Goal: Obtain resource: Obtain resource

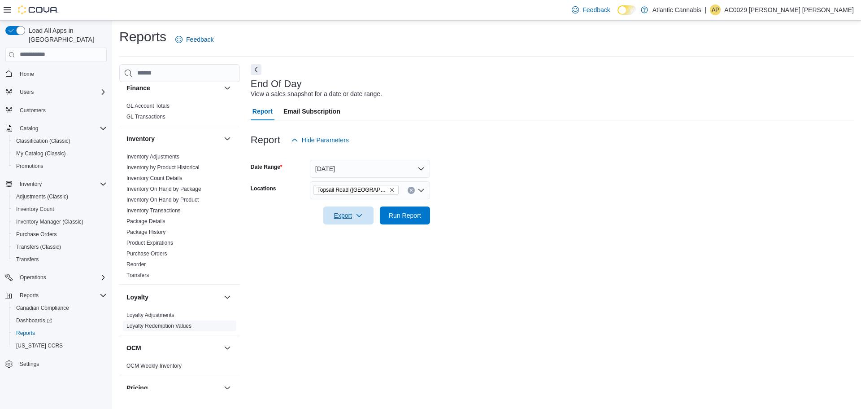
scroll to position [183, 0]
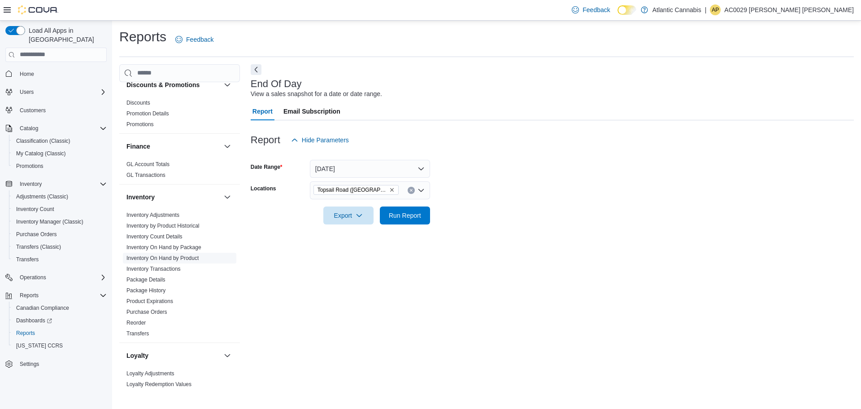
click at [192, 257] on link "Inventory On Hand by Product" at bounding box center [163, 258] width 72 height 6
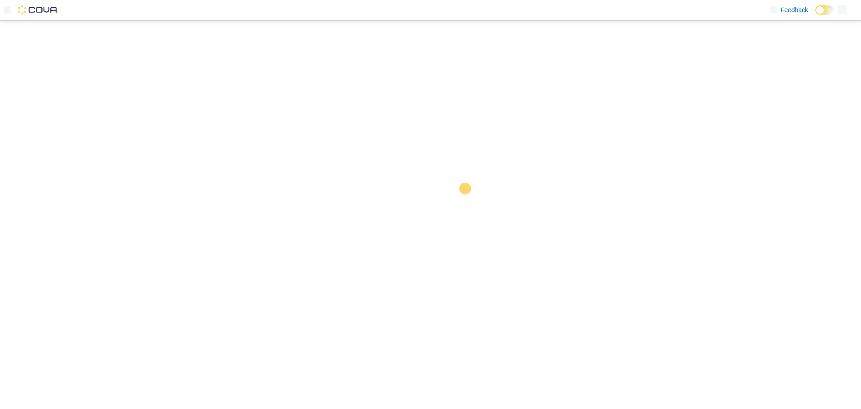
click at [406, 168] on div at bounding box center [430, 215] width 861 height 388
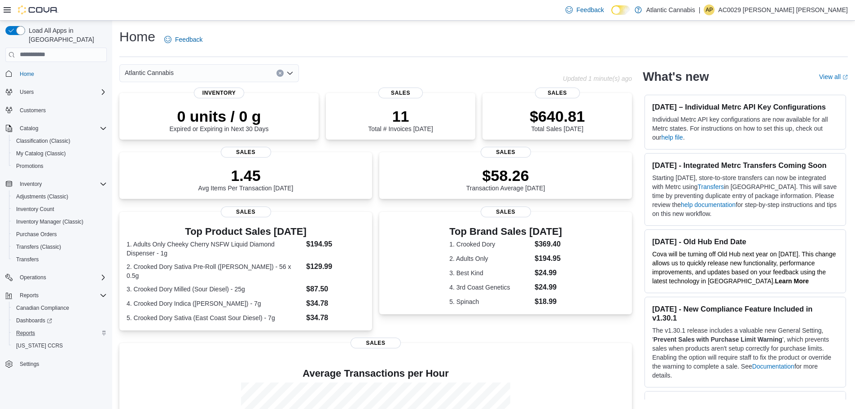
click at [41, 328] on div "Reports" at bounding box center [60, 333] width 94 height 11
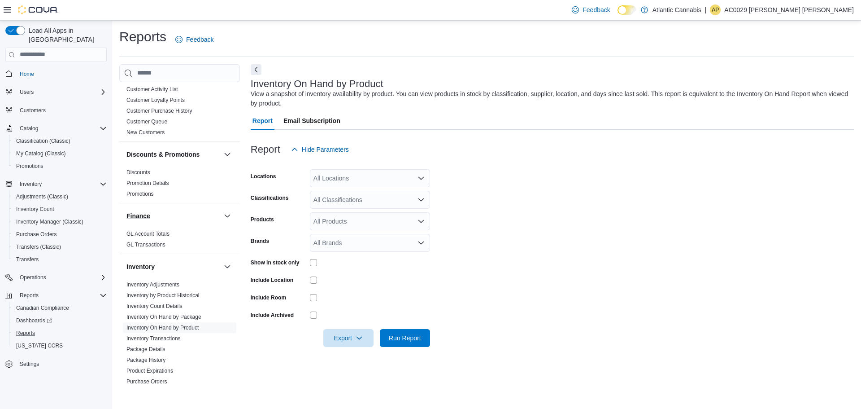
scroll to position [135, 0]
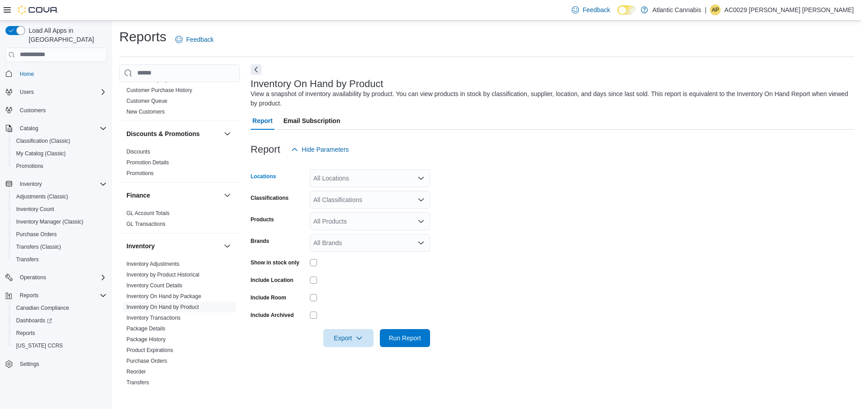
click at [333, 175] on div "All Locations" at bounding box center [370, 178] width 120 height 18
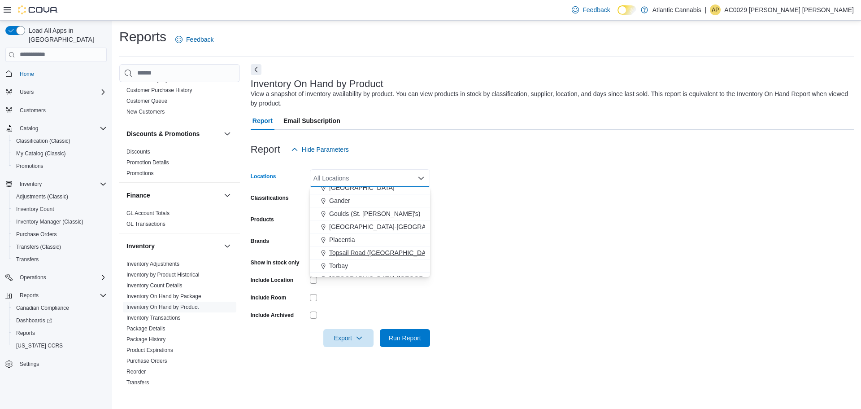
click at [362, 254] on span "Topsail Road (St. John's)" at bounding box center [408, 252] width 159 height 9
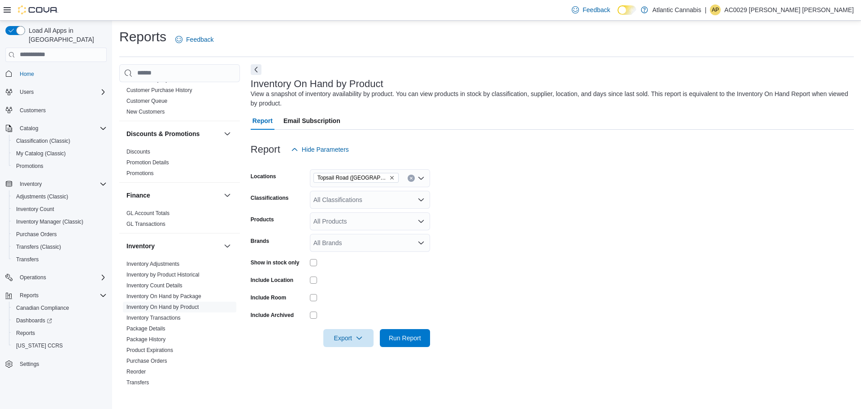
click at [464, 227] on form "Locations Topsail Road (St. John's) Classifications All Classifications Product…" at bounding box center [552, 252] width 603 height 188
click at [350, 205] on div "All Classifications" at bounding box center [370, 200] width 120 height 18
click at [370, 265] on div "Capsules" at bounding box center [369, 266] width 109 height 9
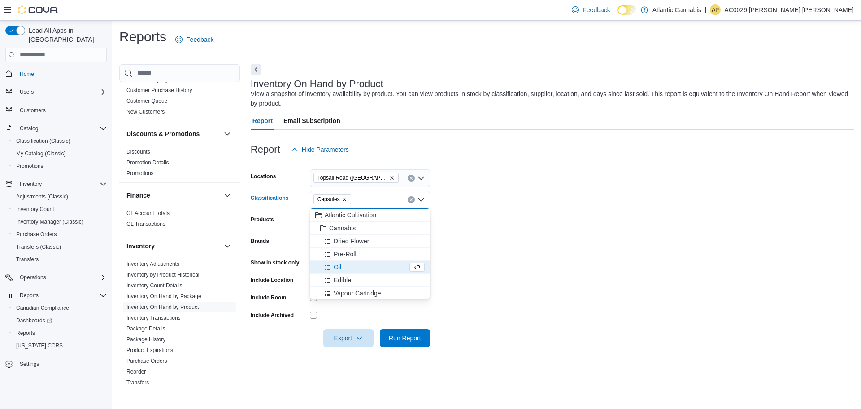
click at [370, 265] on div "Oil" at bounding box center [361, 266] width 92 height 9
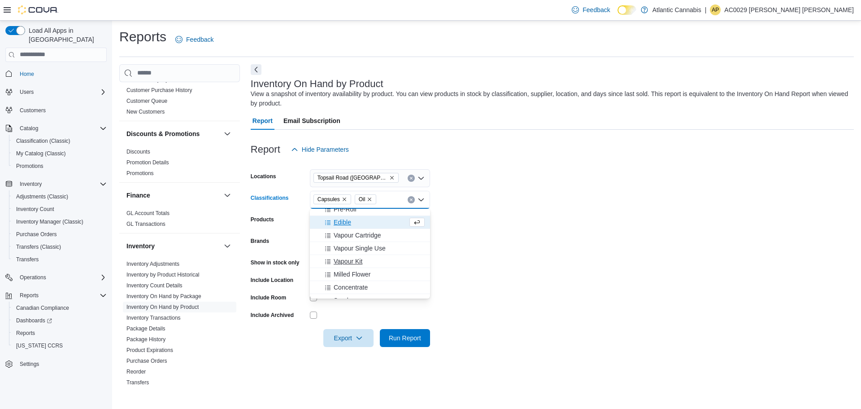
scroll to position [90, 0]
click at [365, 228] on span "Milled Flower" at bounding box center [352, 229] width 37 height 9
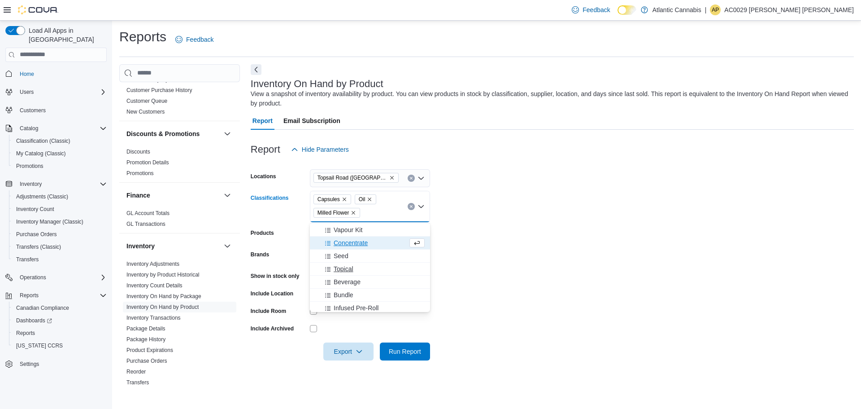
click at [363, 271] on div "Topical" at bounding box center [369, 268] width 109 height 9
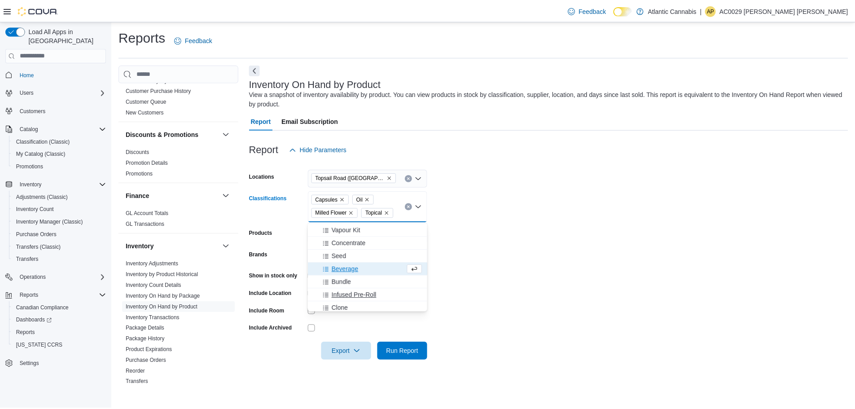
scroll to position [135, 0]
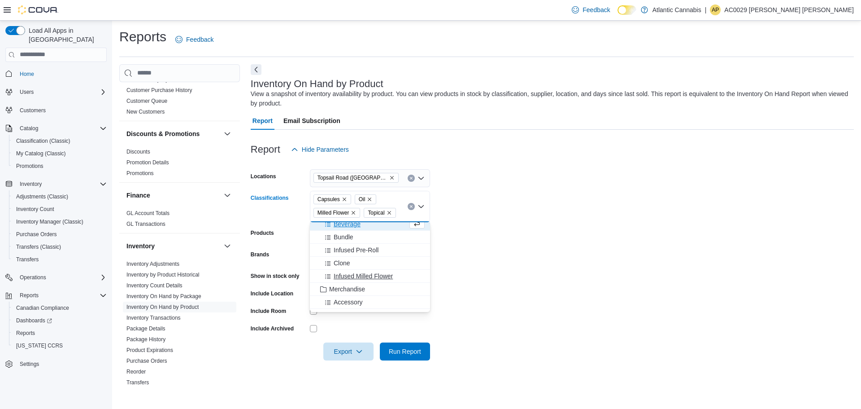
click at [369, 273] on span "Infused Milled Flower" at bounding box center [363, 275] width 59 height 9
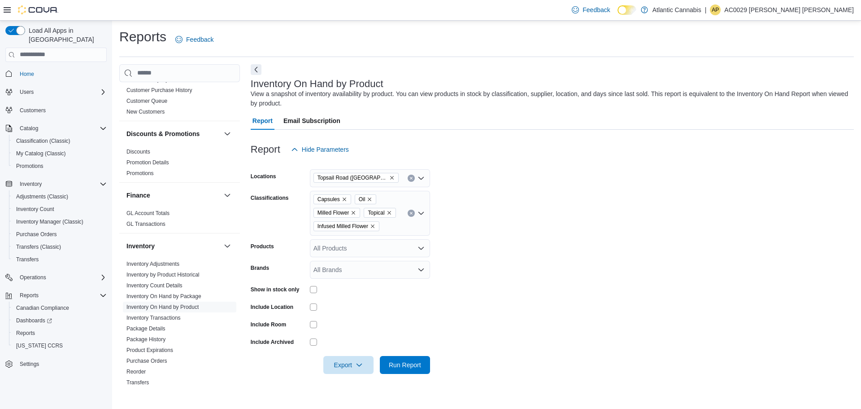
click at [446, 258] on form "Locations Topsail Road (St. John's) Classifications Capsules Oil Milled Flower …" at bounding box center [552, 265] width 603 height 215
click at [308, 289] on div "Show in stock only" at bounding box center [340, 289] width 179 height 14
click at [413, 363] on span "Run Report" at bounding box center [405, 364] width 32 height 9
drag, startPoint x: 349, startPoint y: 360, endPoint x: 328, endPoint y: 366, distance: 21.8
click at [329, 366] on span "Export" at bounding box center [348, 364] width 39 height 18
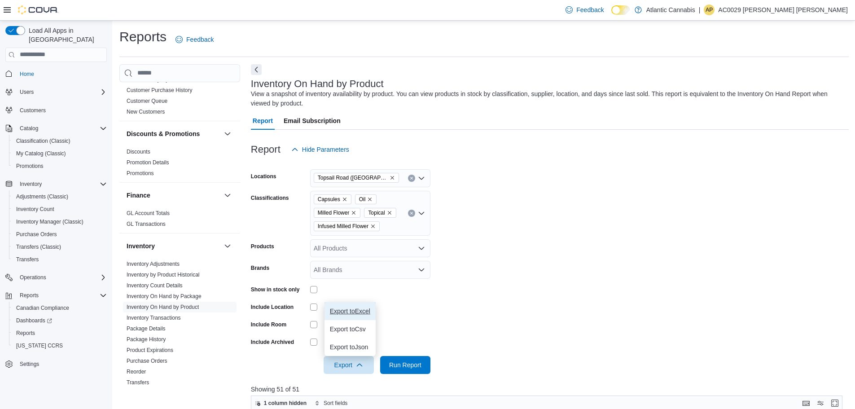
click at [358, 310] on span "Export to Excel" at bounding box center [350, 310] width 40 height 7
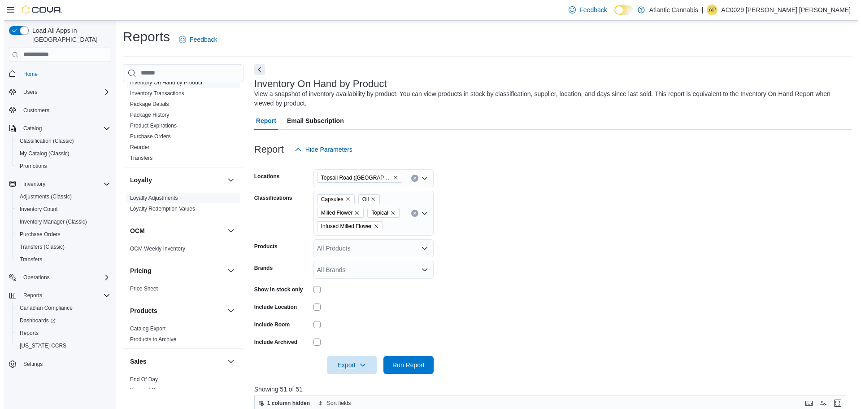
scroll to position [449, 0]
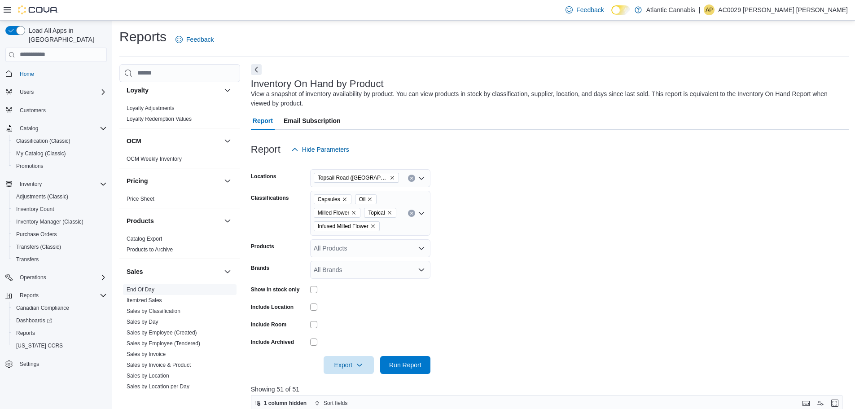
click at [150, 287] on link "End Of Day" at bounding box center [141, 289] width 28 height 6
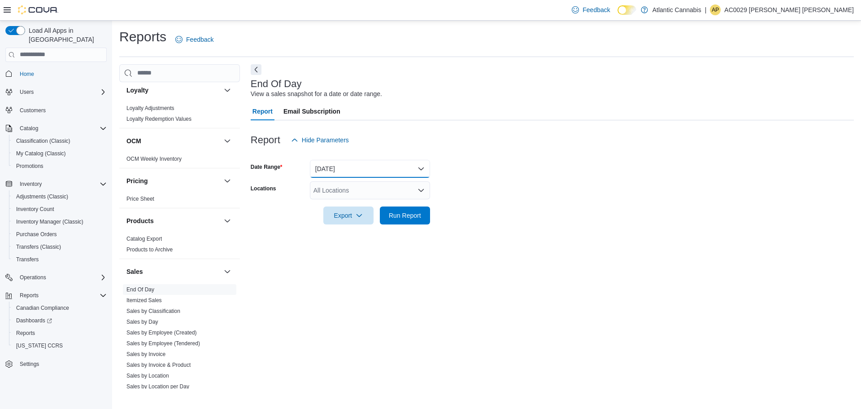
click at [406, 169] on button "Today" at bounding box center [370, 169] width 120 height 18
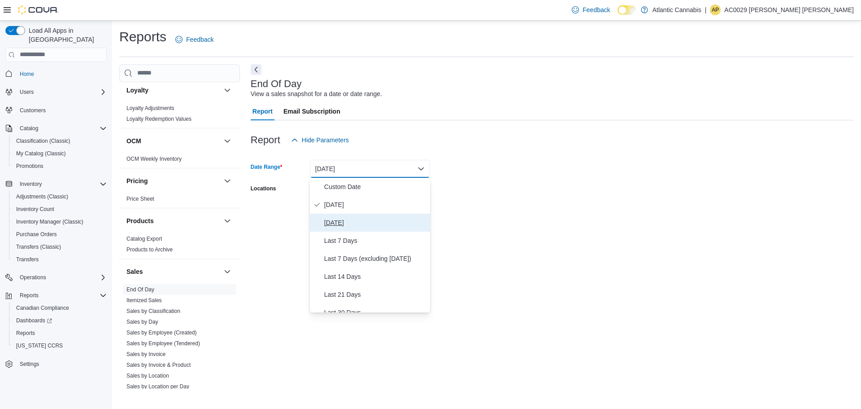
click at [393, 215] on button "Yesterday" at bounding box center [370, 223] width 120 height 18
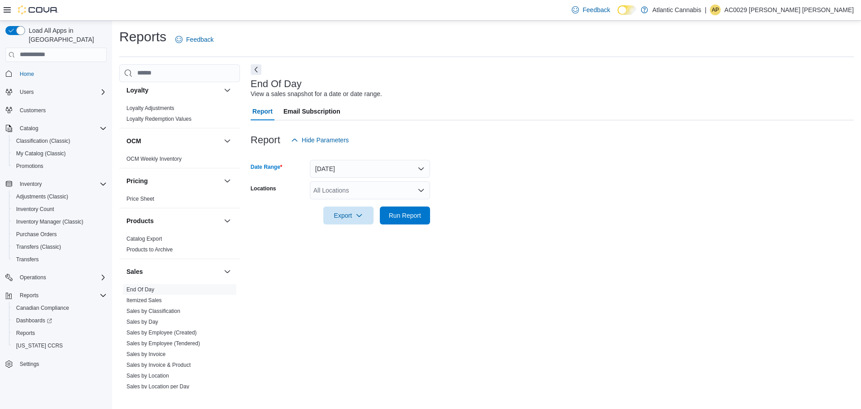
click at [395, 191] on div "All Locations" at bounding box center [370, 190] width 120 height 18
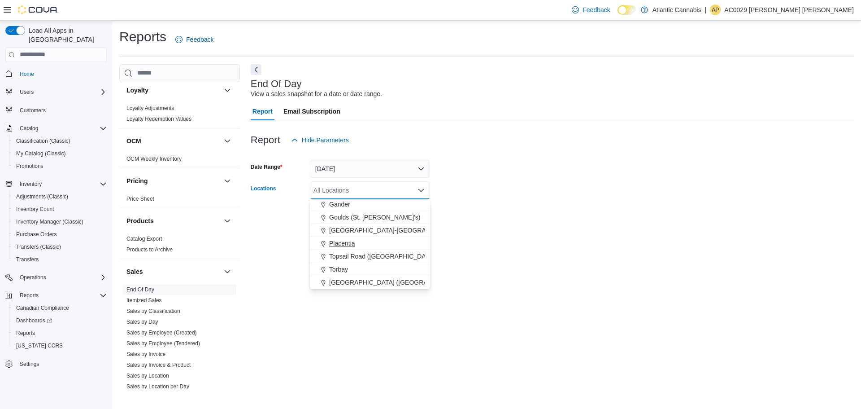
click at [382, 257] on span "Topsail Road (St. John's)" at bounding box center [408, 256] width 159 height 9
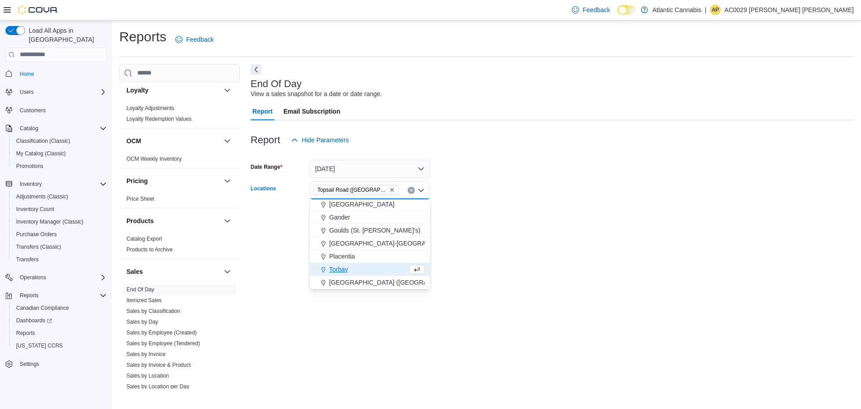
click at [473, 231] on div at bounding box center [552, 229] width 603 height 11
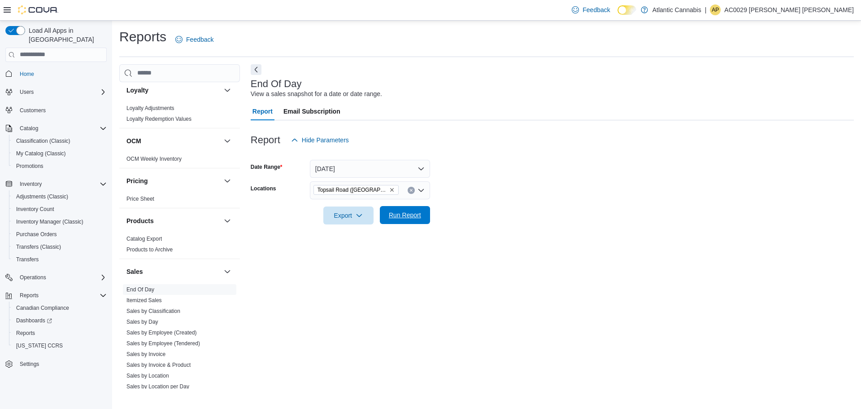
click at [414, 214] on span "Run Report" at bounding box center [405, 214] width 32 height 9
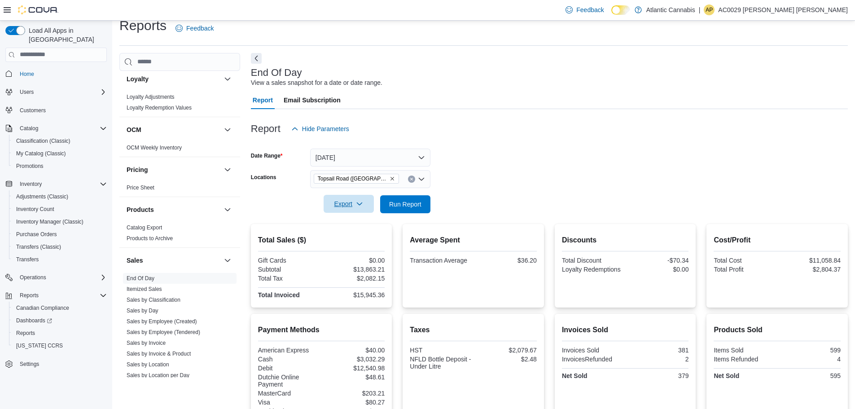
scroll to position [9, 0]
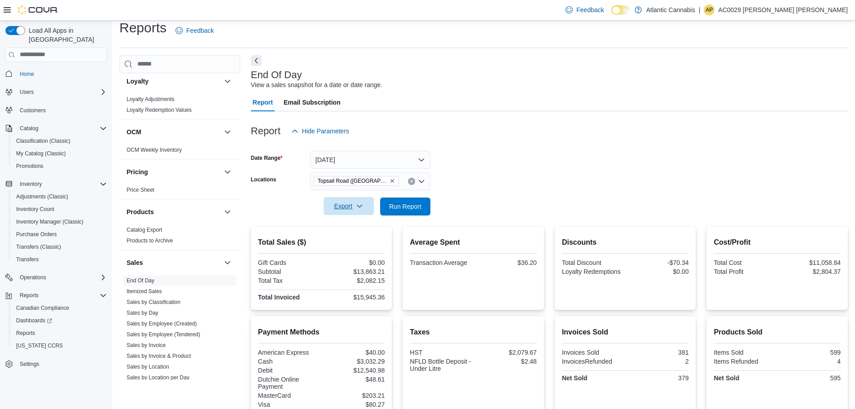
click at [350, 204] on span "Export" at bounding box center [348, 206] width 39 height 18
click at [360, 240] on span "Export to Pdf" at bounding box center [350, 242] width 40 height 7
